Goal: Find specific page/section: Find specific page/section

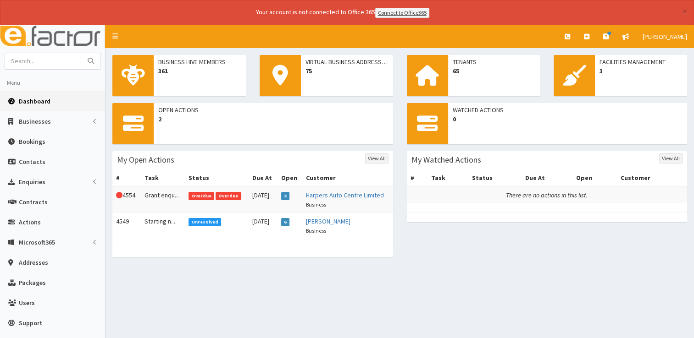
click at [30, 97] on span "Dashboard" at bounding box center [35, 101] width 32 height 8
click at [44, 60] on input "text" at bounding box center [43, 61] width 77 height 16
type input "ozlim"
click at [82, 53] on button "submit" at bounding box center [91, 61] width 18 height 16
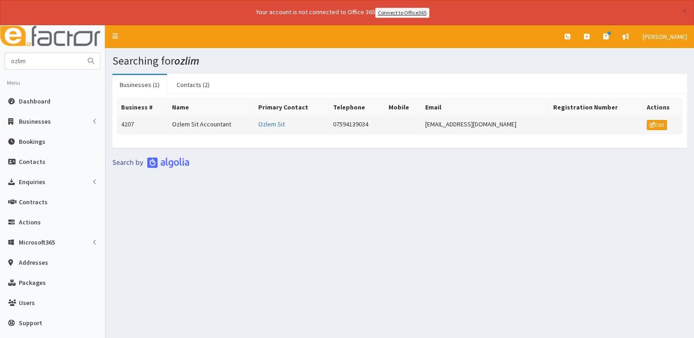
click at [200, 124] on td "Ozlem Sit Accountant" at bounding box center [211, 125] width 86 height 18
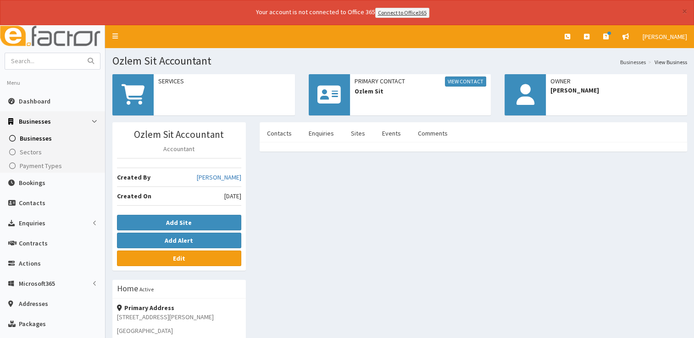
scroll to position [137, 0]
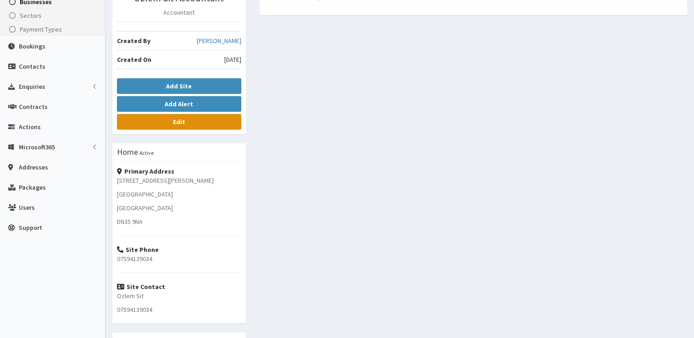
click at [175, 119] on b "Edit" at bounding box center [179, 122] width 12 height 8
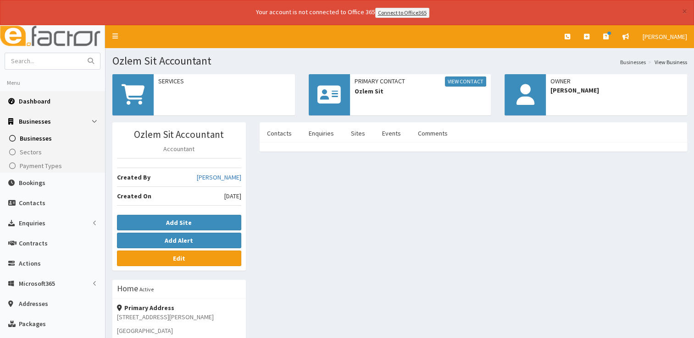
click at [19, 103] on span "Dashboard" at bounding box center [35, 101] width 32 height 8
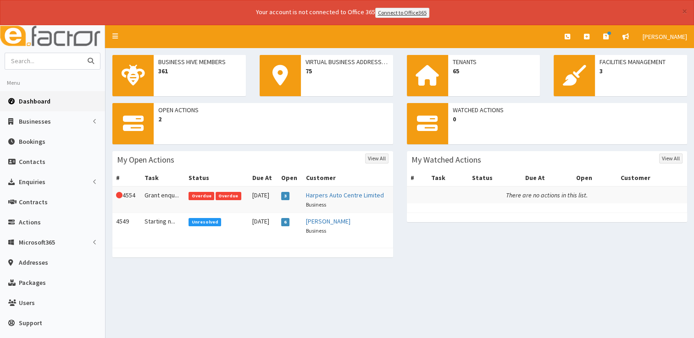
click at [36, 57] on input "text" at bounding box center [43, 61] width 77 height 16
click at [36, 57] on input "l" at bounding box center [43, 61] width 77 height 16
type input "little cabin botanicals"
click at [82, 53] on button "submit" at bounding box center [91, 61] width 18 height 16
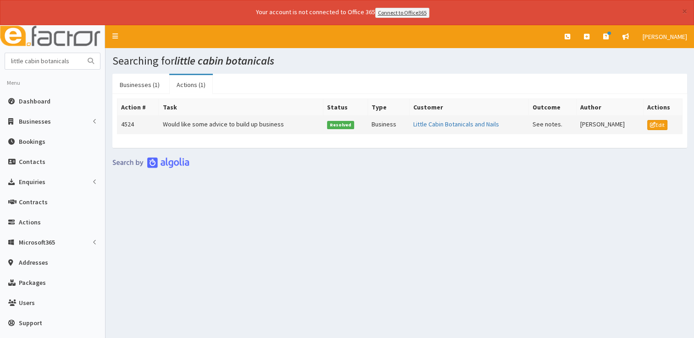
click at [204, 127] on td "Would like some advice to build up business" at bounding box center [241, 125] width 164 height 18
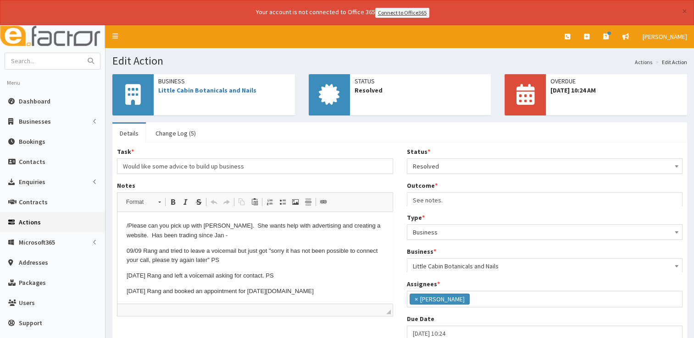
scroll to position [48, 0]
